Goal: Find contact information: Find contact information

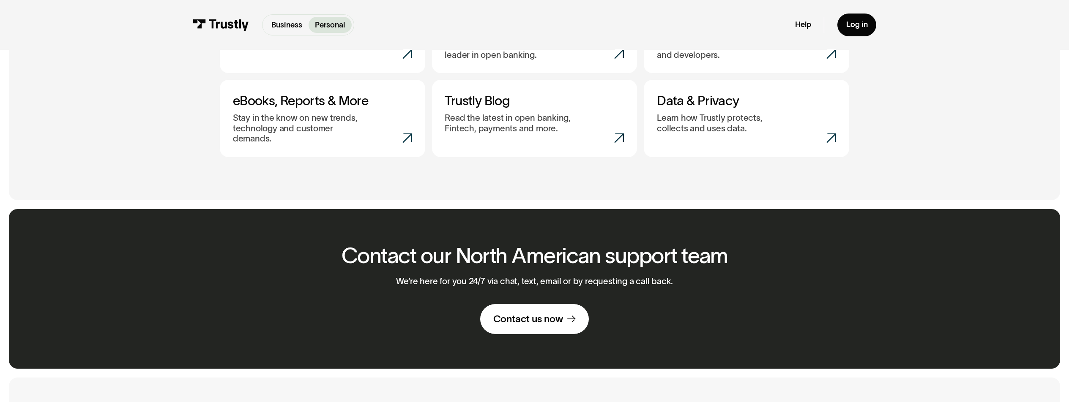
scroll to position [523, 0]
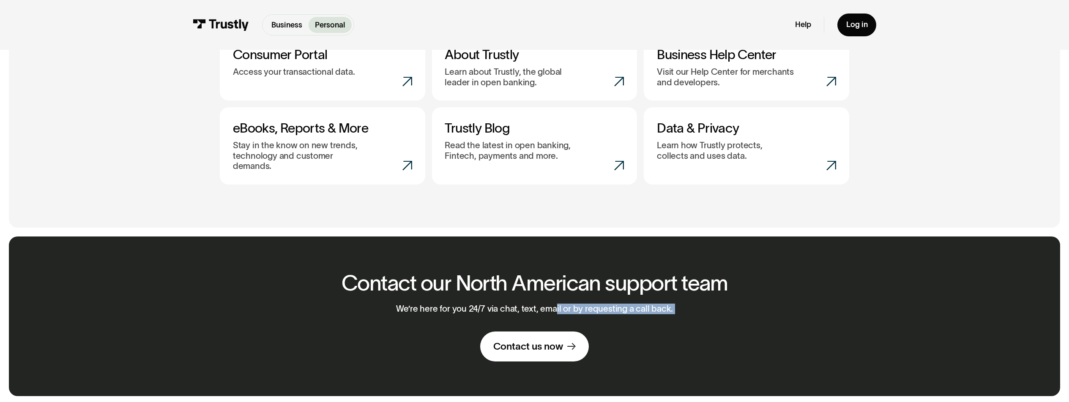
drag, startPoint x: 457, startPoint y: 303, endPoint x: 555, endPoint y: 305, distance: 98.5
click at [555, 305] on div "Contact our North American support team We’re here for you 24/7 via chat, text,…" at bounding box center [534, 316] width 413 height 90
click at [435, 304] on p "We’re here for you 24/7 via chat, text, email or by requesting a call back." at bounding box center [534, 309] width 277 height 11
click at [478, 305] on p "We’re here for you 24/7 via chat, text, email or by requesting a call back." at bounding box center [534, 309] width 277 height 11
click at [479, 305] on p "We’re here for you 24/7 via chat, text, email or by requesting a call back." at bounding box center [534, 309] width 277 height 11
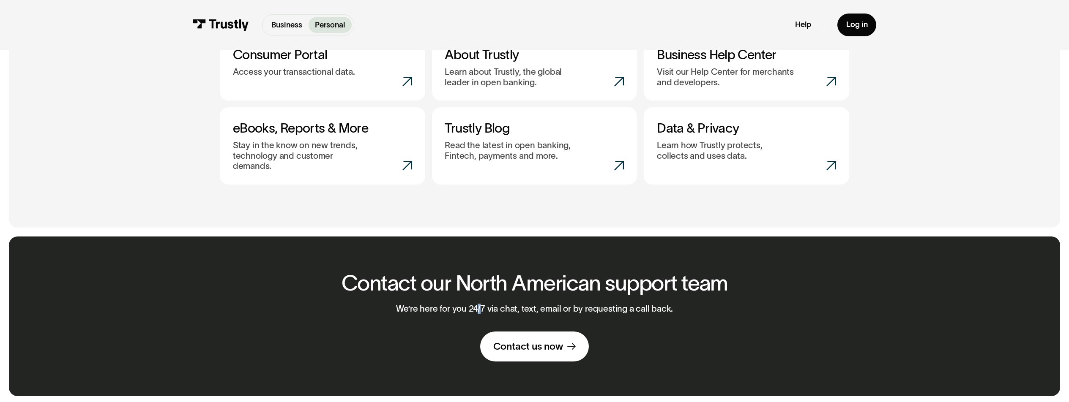
click at [479, 305] on p "We’re here for you 24/7 via chat, text, email or by requesting a call back." at bounding box center [534, 309] width 277 height 11
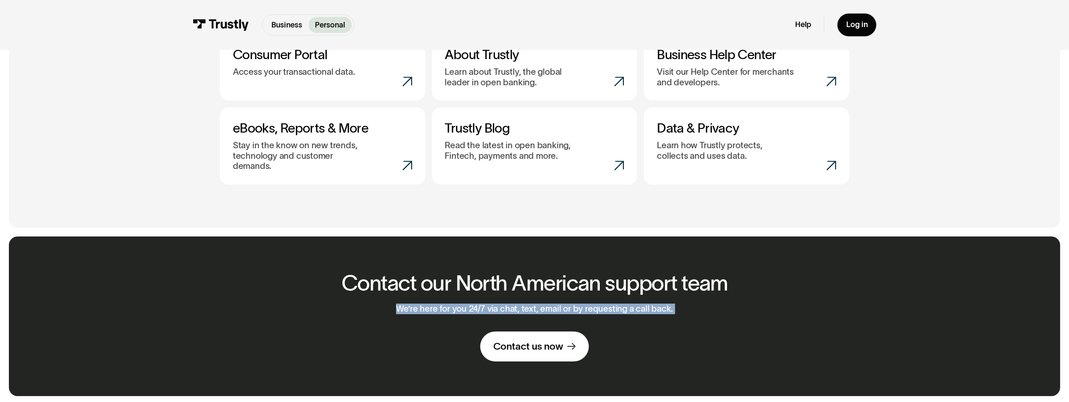
click at [479, 305] on p "We’re here for you 24/7 via chat, text, email or by requesting a call back." at bounding box center [534, 309] width 277 height 11
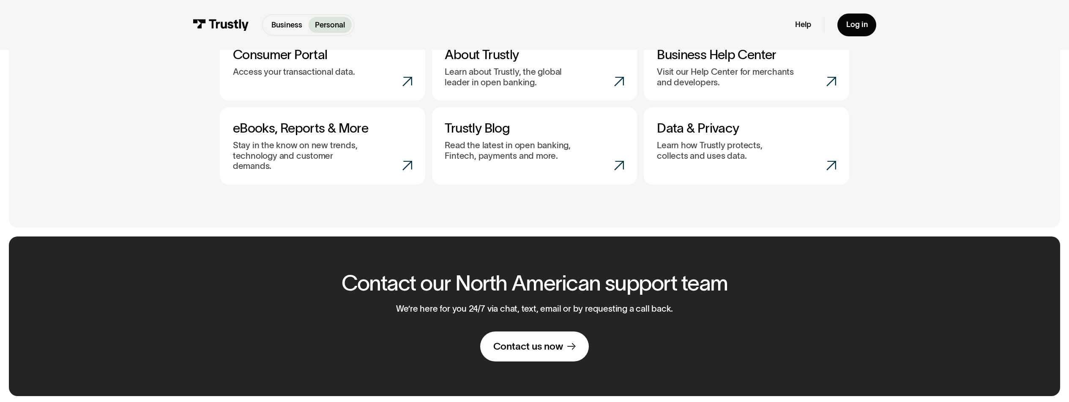
drag, startPoint x: 464, startPoint y: 286, endPoint x: 470, endPoint y: 296, distance: 11.2
click at [464, 286] on h2 "Contact our North American support team" at bounding box center [535, 283] width 386 height 24
drag, startPoint x: 471, startPoint y: 298, endPoint x: 497, endPoint y: 295, distance: 26.0
click at [491, 304] on p "We’re here for you 24/7 via chat, text, email or by requesting a call back." at bounding box center [534, 309] width 277 height 11
